Goal: Book appointment/travel/reservation

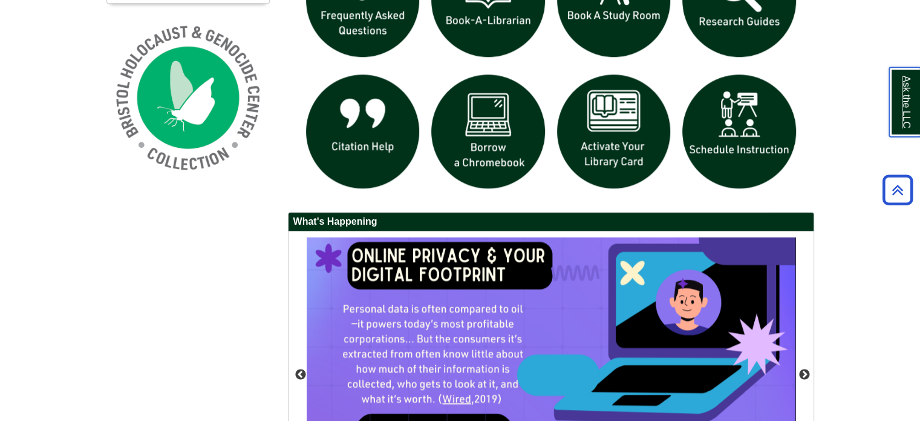
scroll to position [908, 0]
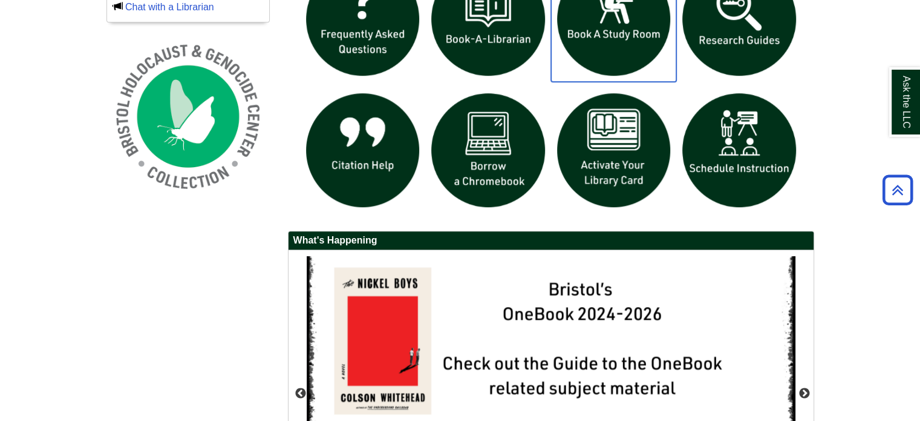
click at [612, 50] on img "slideshow" at bounding box center [614, 19] width 126 height 126
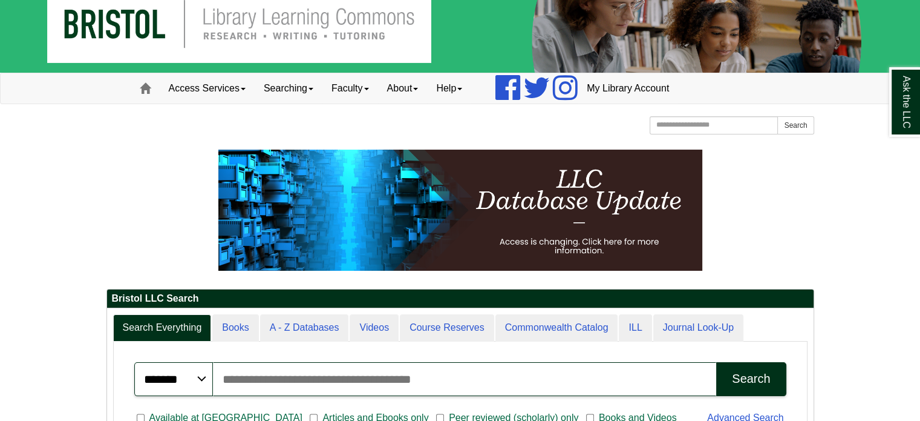
scroll to position [0, 0]
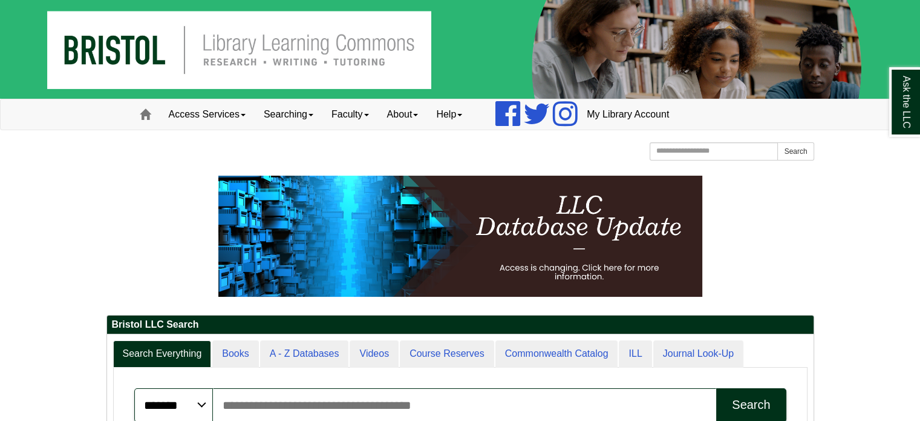
click at [481, 157] on div "[GEOGRAPHIC_DATA] [GEOGRAPHIC_DATA] Learning Commons Homepage Homepage Home Sea…" at bounding box center [460, 152] width 708 height 21
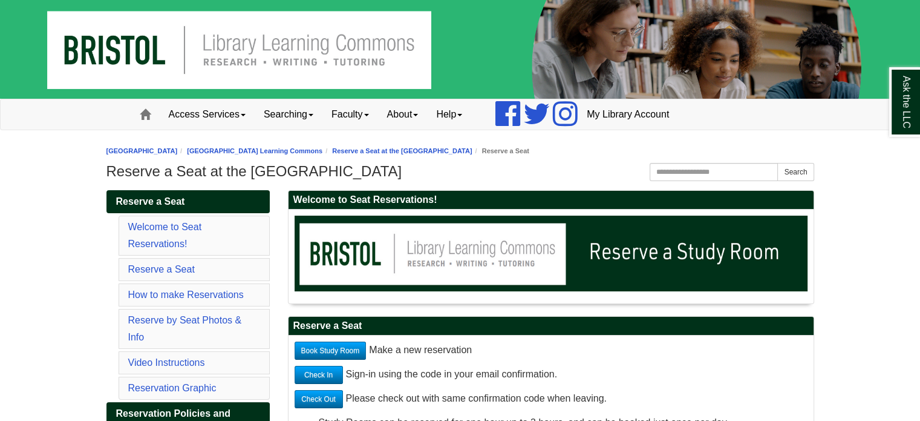
scroll to position [121, 0]
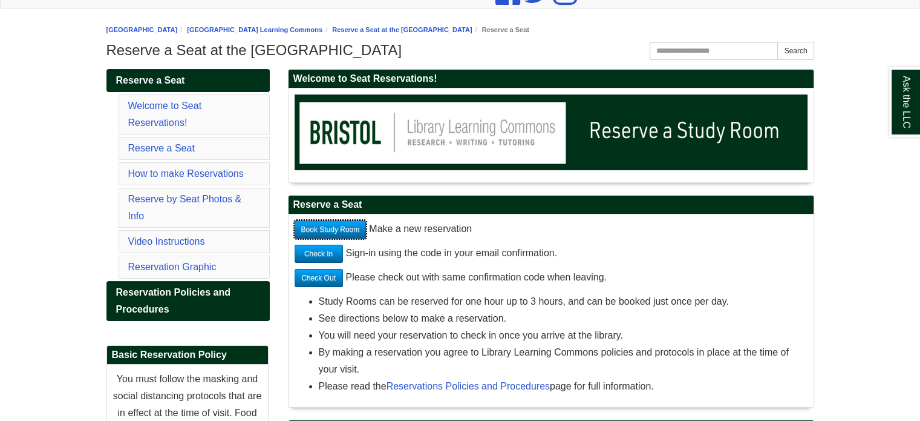
click at [350, 234] on link "Book Study Room" at bounding box center [331, 229] width 72 height 18
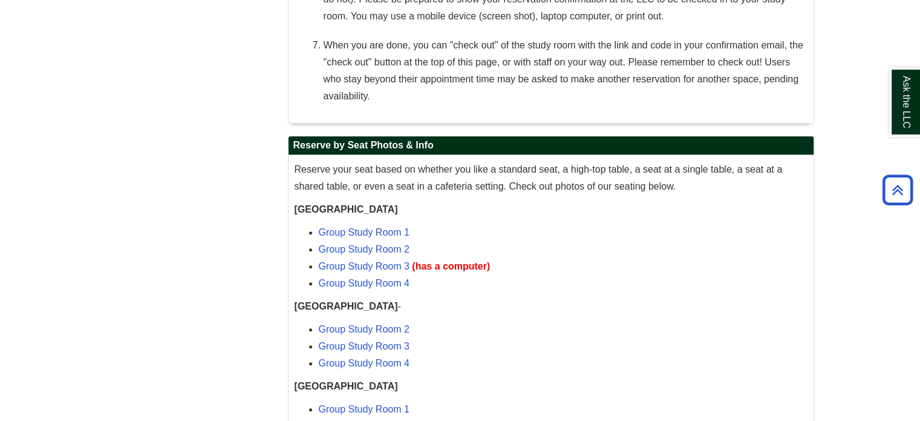
scroll to position [918, 0]
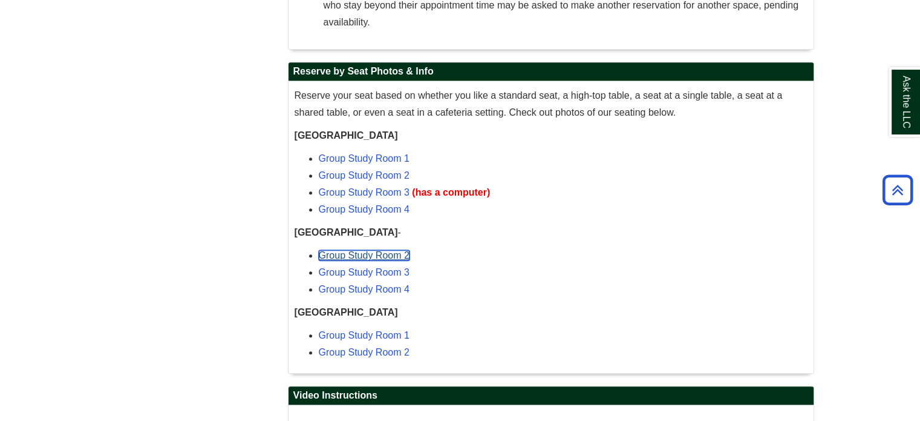
click at [385, 252] on link "Group Study Room 2" at bounding box center [364, 255] width 91 height 10
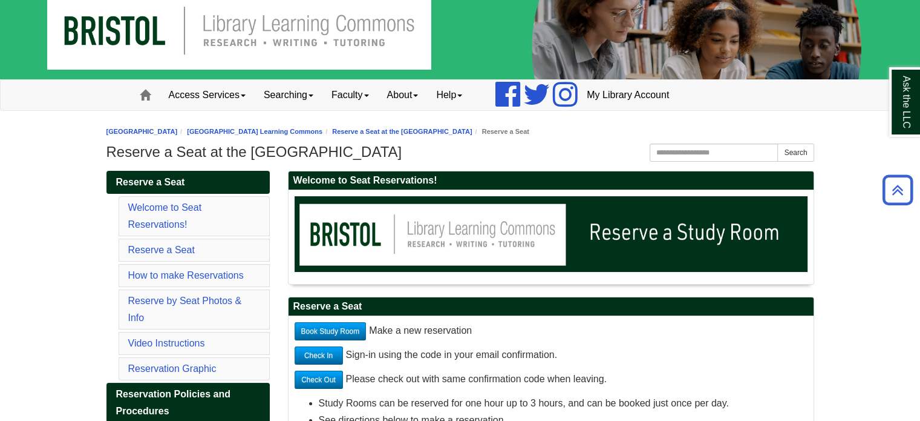
scroll to position [0, 0]
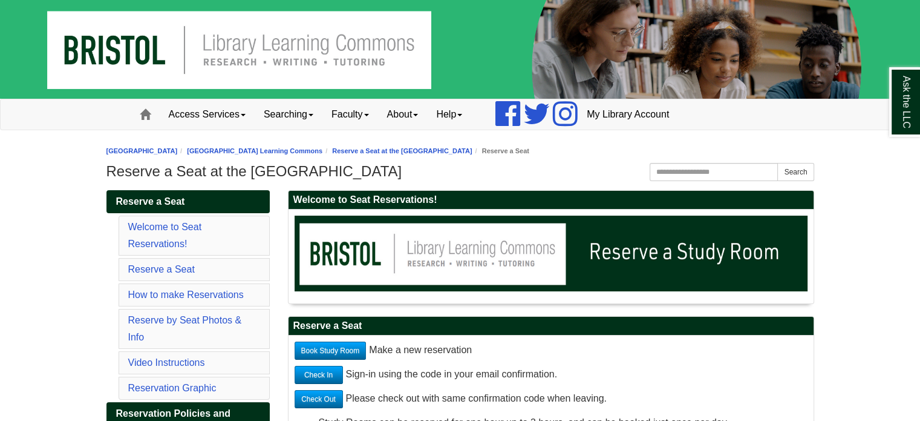
click at [559, 169] on h1 "Reserve a Seat at the Library Learning Commons" at bounding box center [460, 171] width 708 height 17
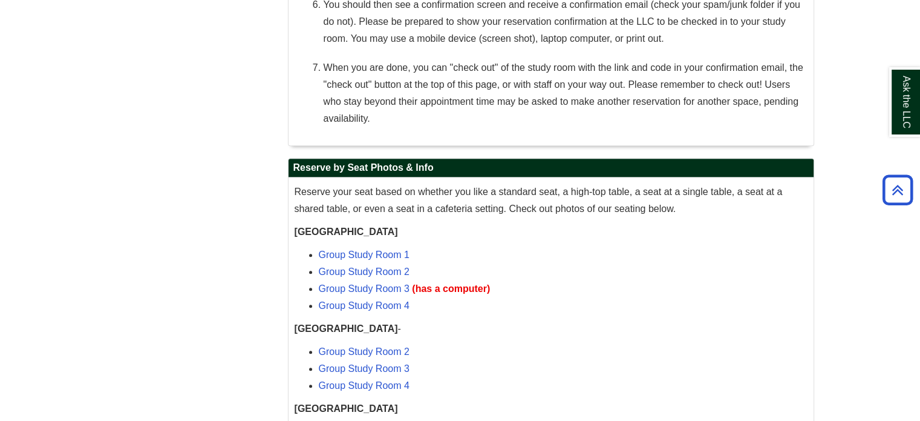
scroll to position [1029, 0]
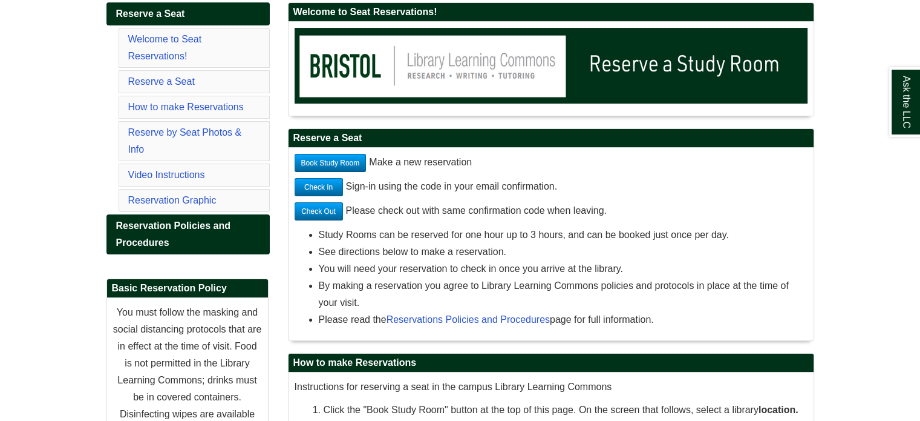
scroll to position [242, 0]
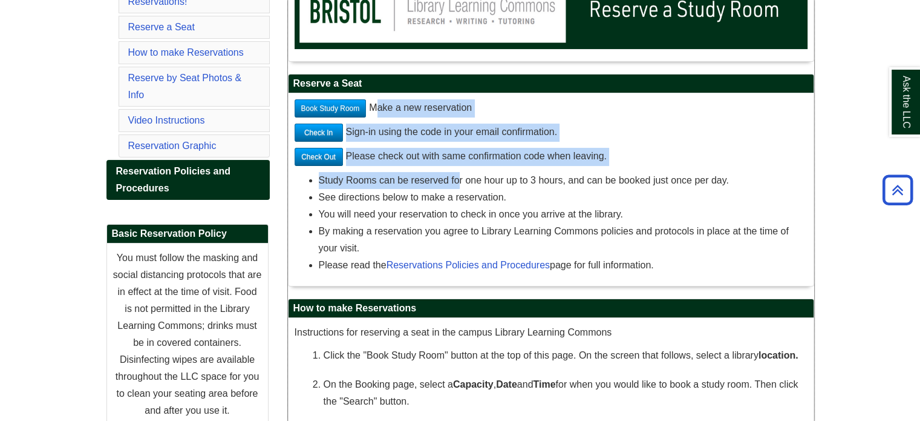
drag, startPoint x: 373, startPoint y: 111, endPoint x: 459, endPoint y: 175, distance: 107.7
click at [459, 175] on div "Book Study Room Make a new reservation Check In Sign-in using the code in your …" at bounding box center [551, 189] width 513 height 180
click at [455, 180] on li "Study Rooms can be reserved for one hour up to 3 hours, and can be booked just …" at bounding box center [563, 180] width 489 height 17
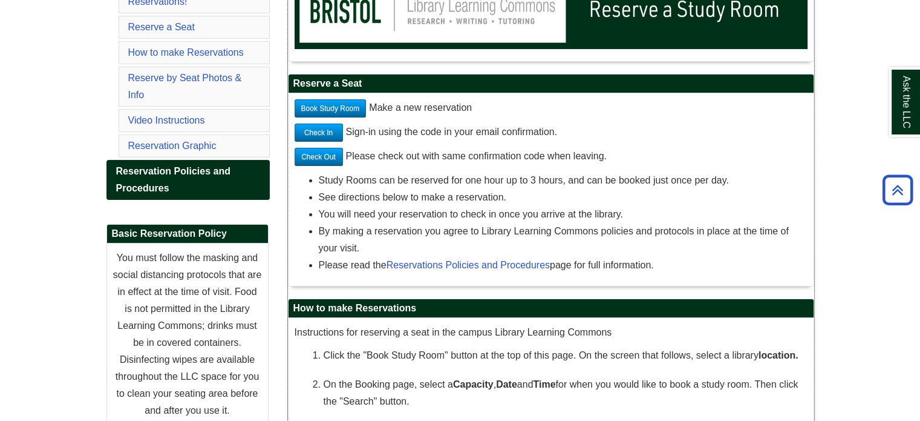
click at [673, 275] on div "Book Study Room Make a new reservation Check In Sign-in using the code in your …" at bounding box center [551, 189] width 513 height 180
